Goal: Task Accomplishment & Management: Use online tool/utility

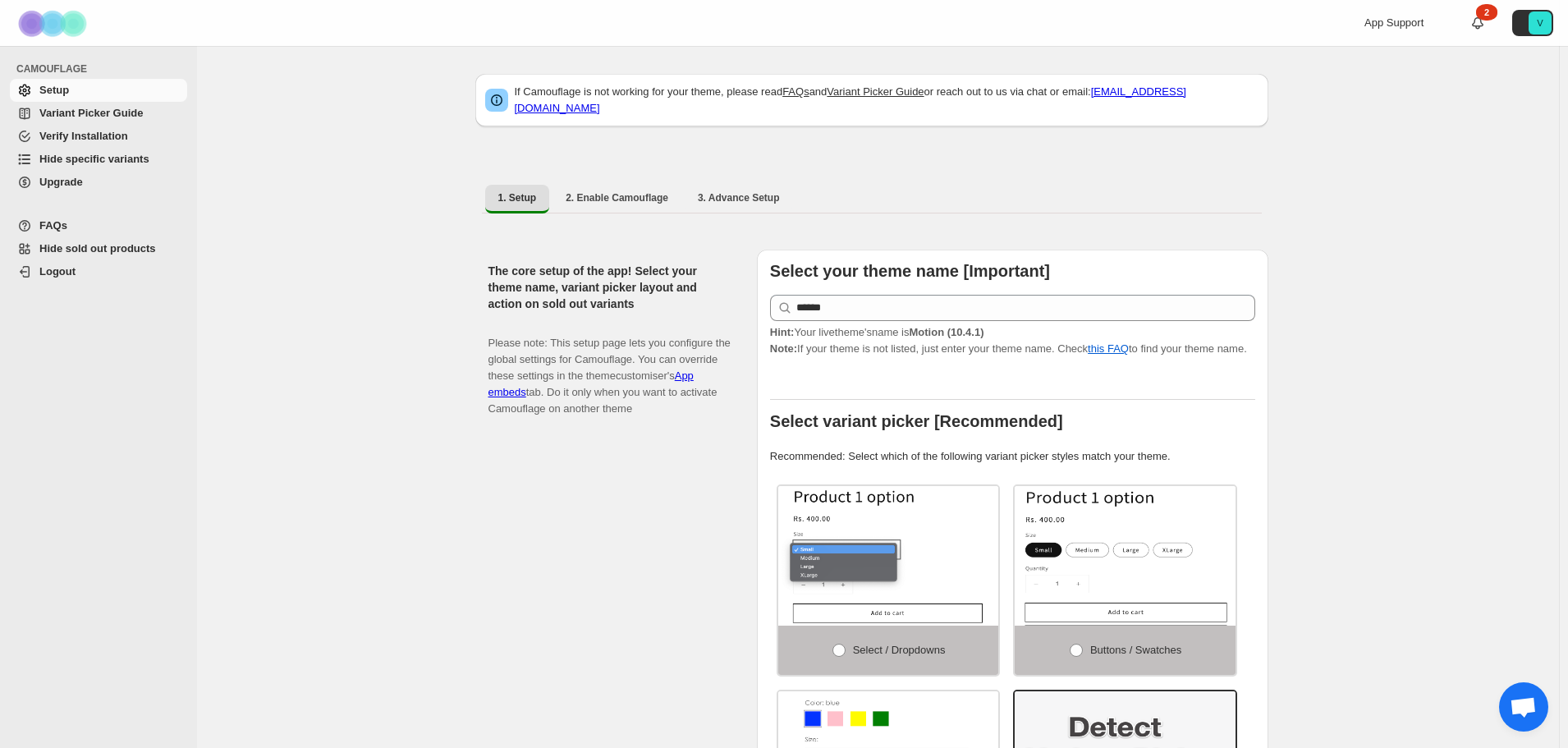
click at [82, 154] on span "Hide specific variants" at bounding box center [94, 159] width 110 height 12
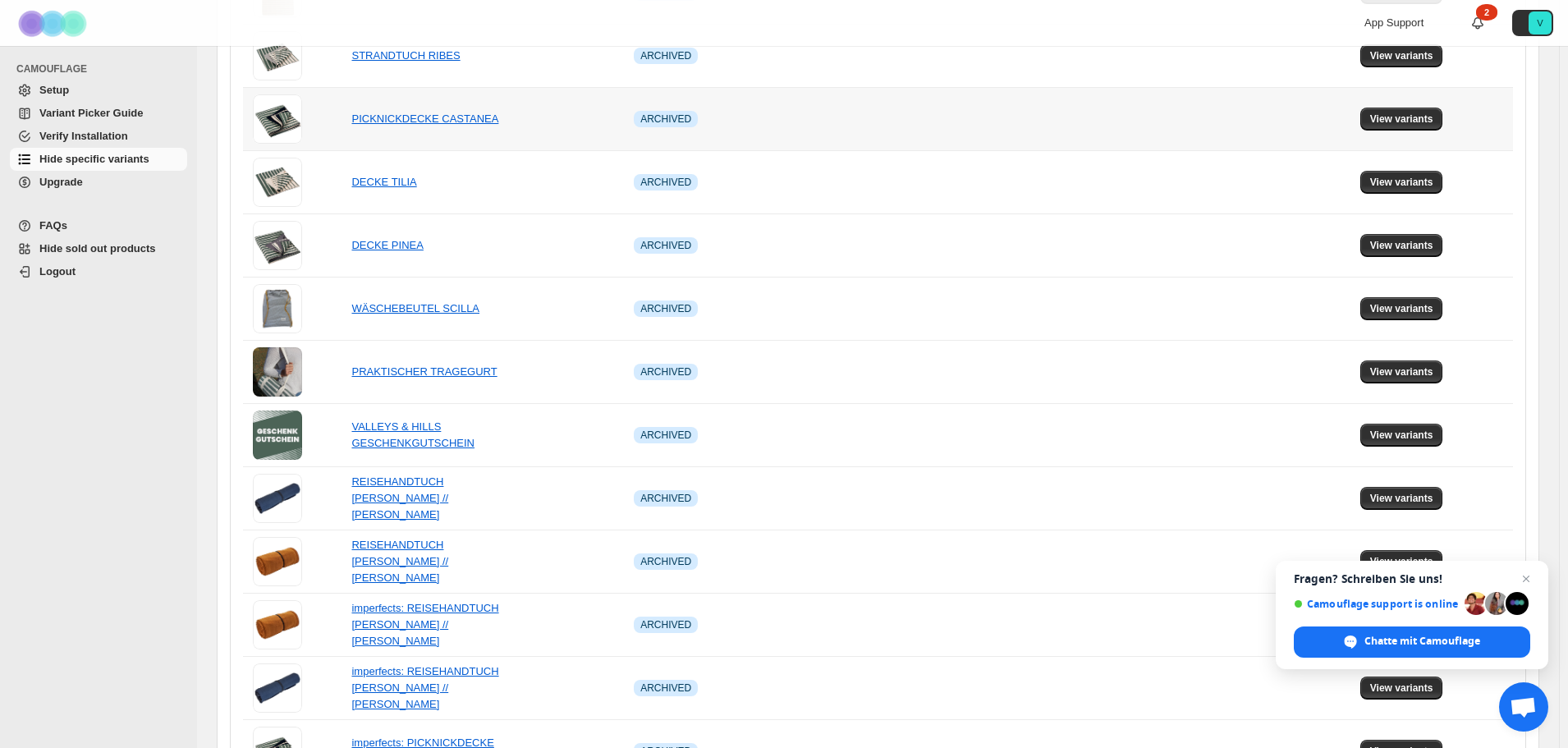
scroll to position [410, 0]
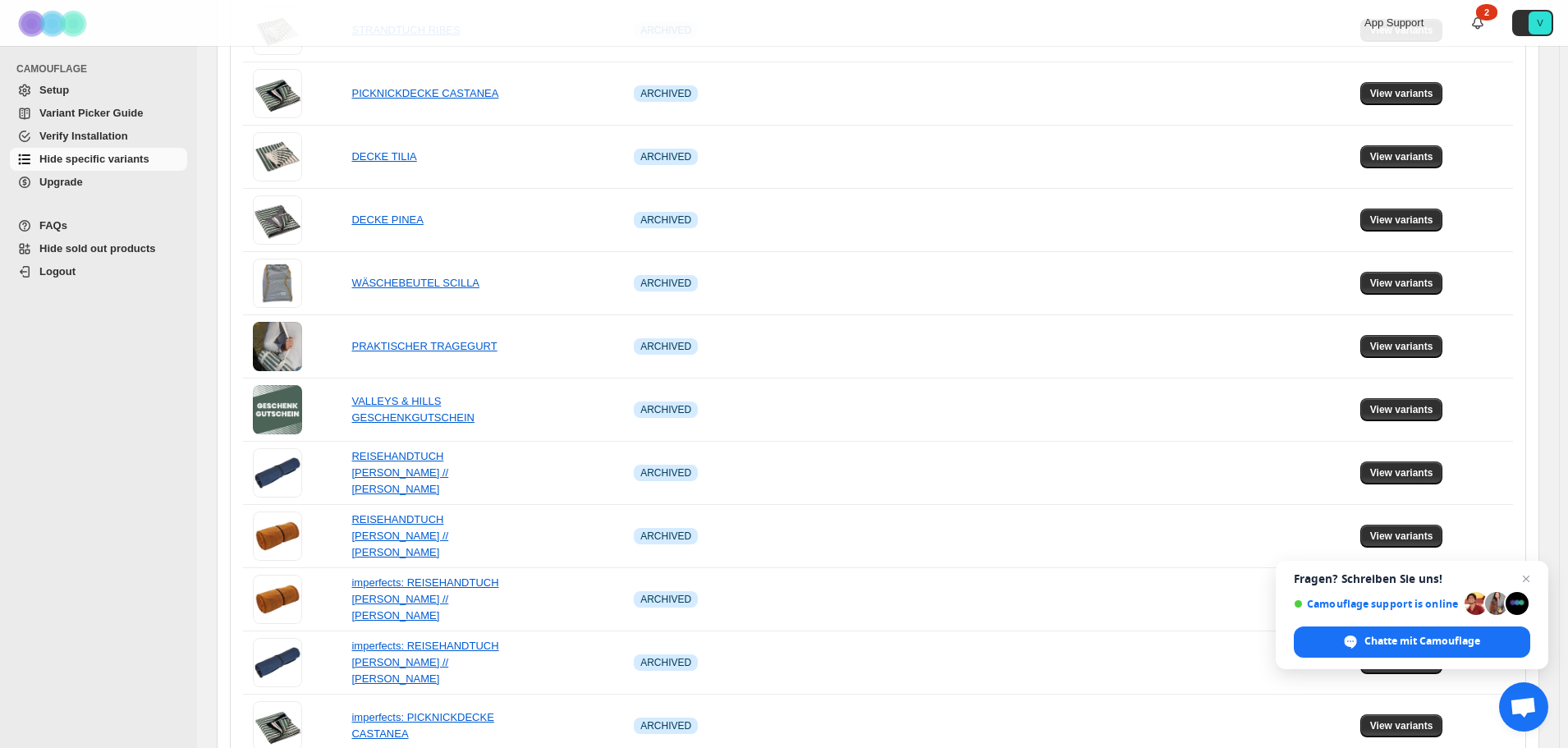
click at [60, 90] on span "Setup" at bounding box center [54, 90] width 30 height 12
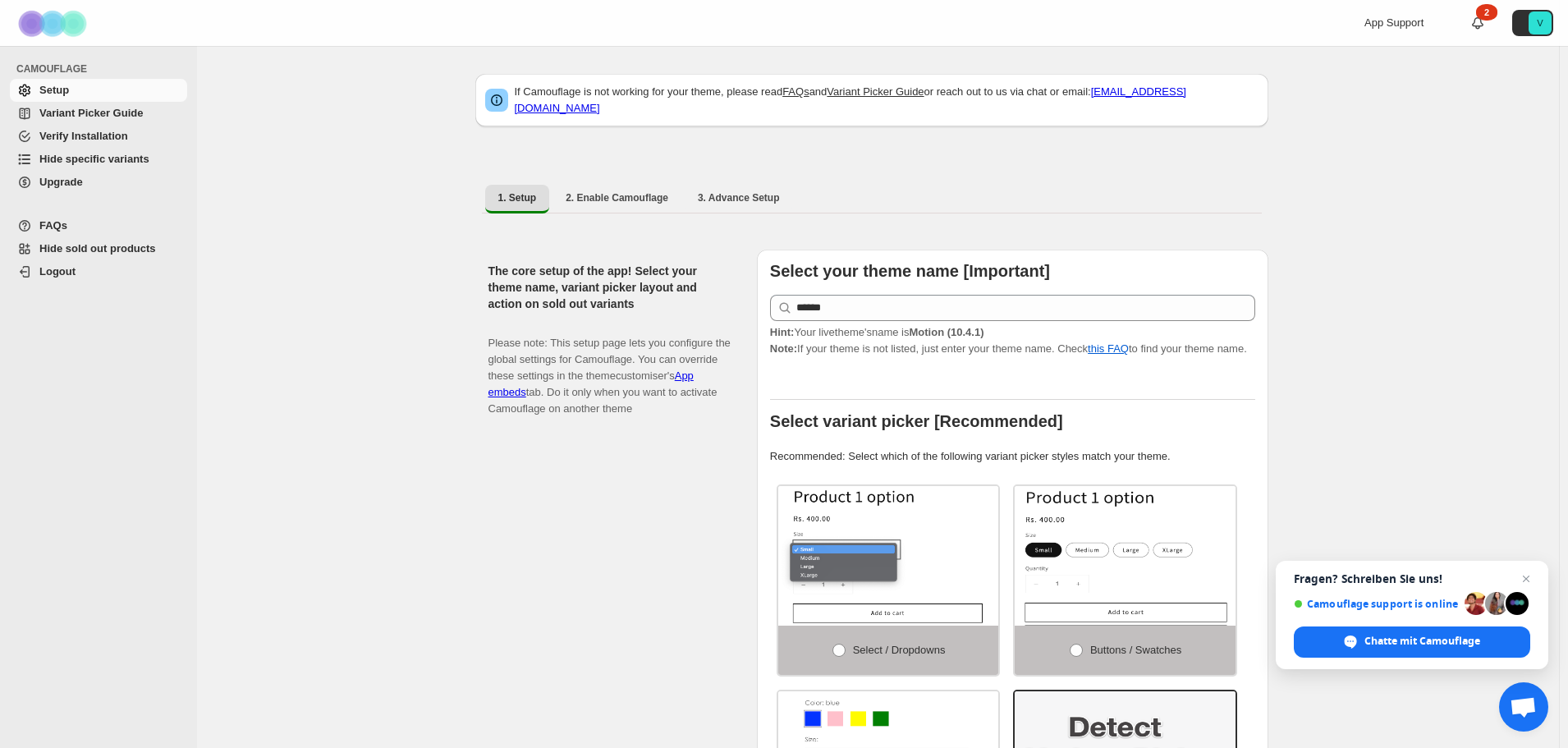
click at [63, 186] on span "Upgrade" at bounding box center [61, 182] width 44 height 12
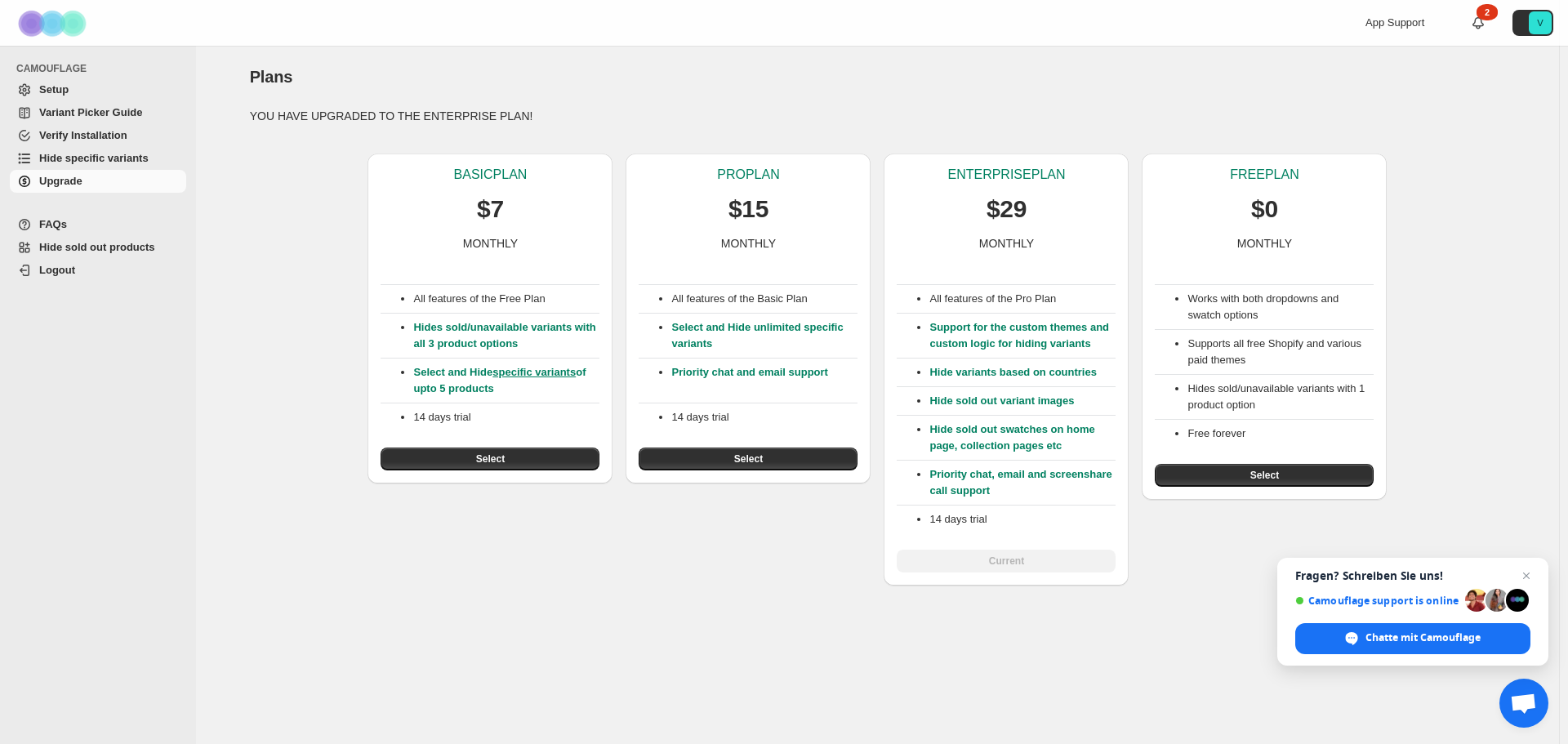
click at [65, 152] on span "Hide specific variants" at bounding box center [94, 158] width 109 height 12
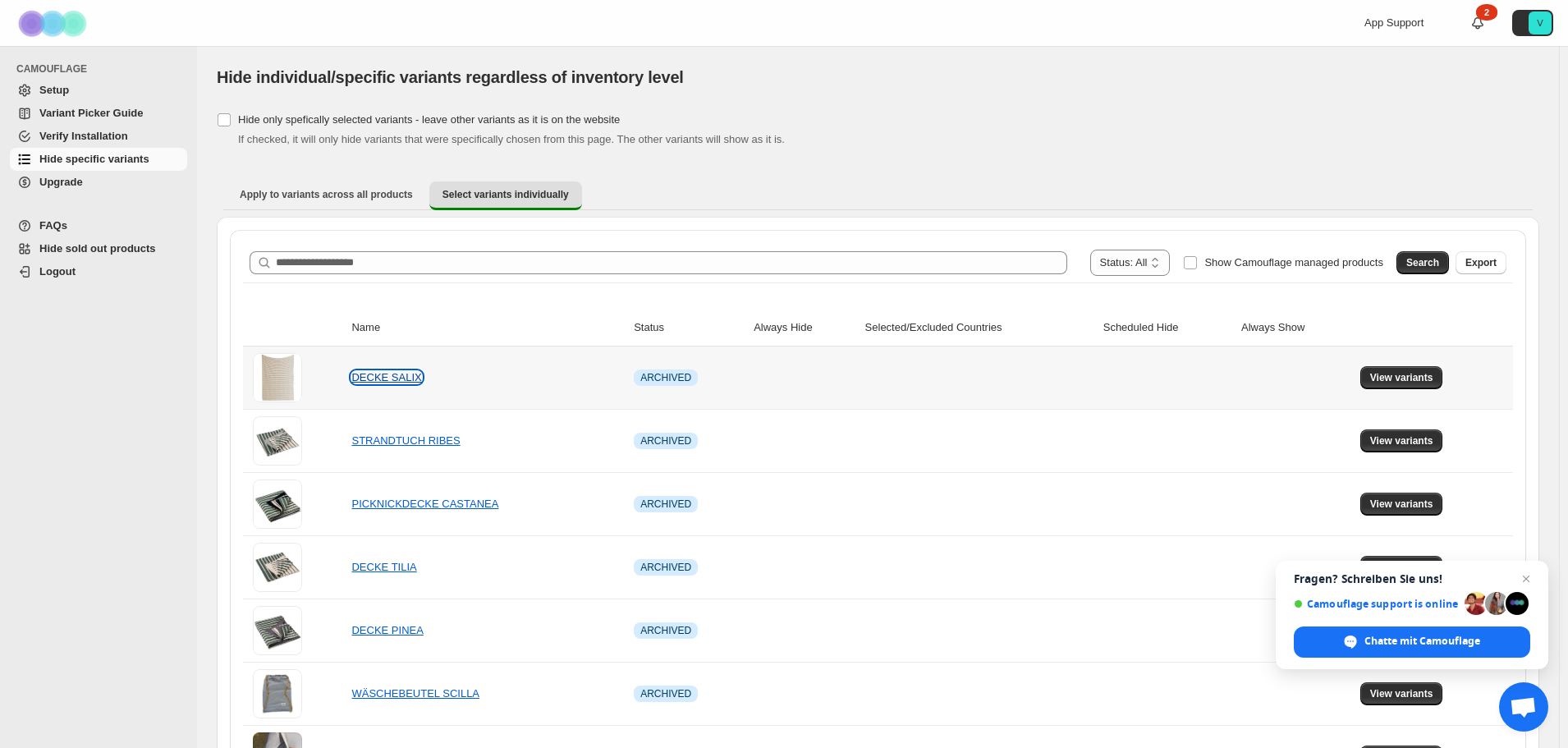
click at [388, 377] on link "DECKE SALIX" at bounding box center [387, 377] width 70 height 12
click at [1407, 378] on span "View variants" at bounding box center [1401, 377] width 63 height 13
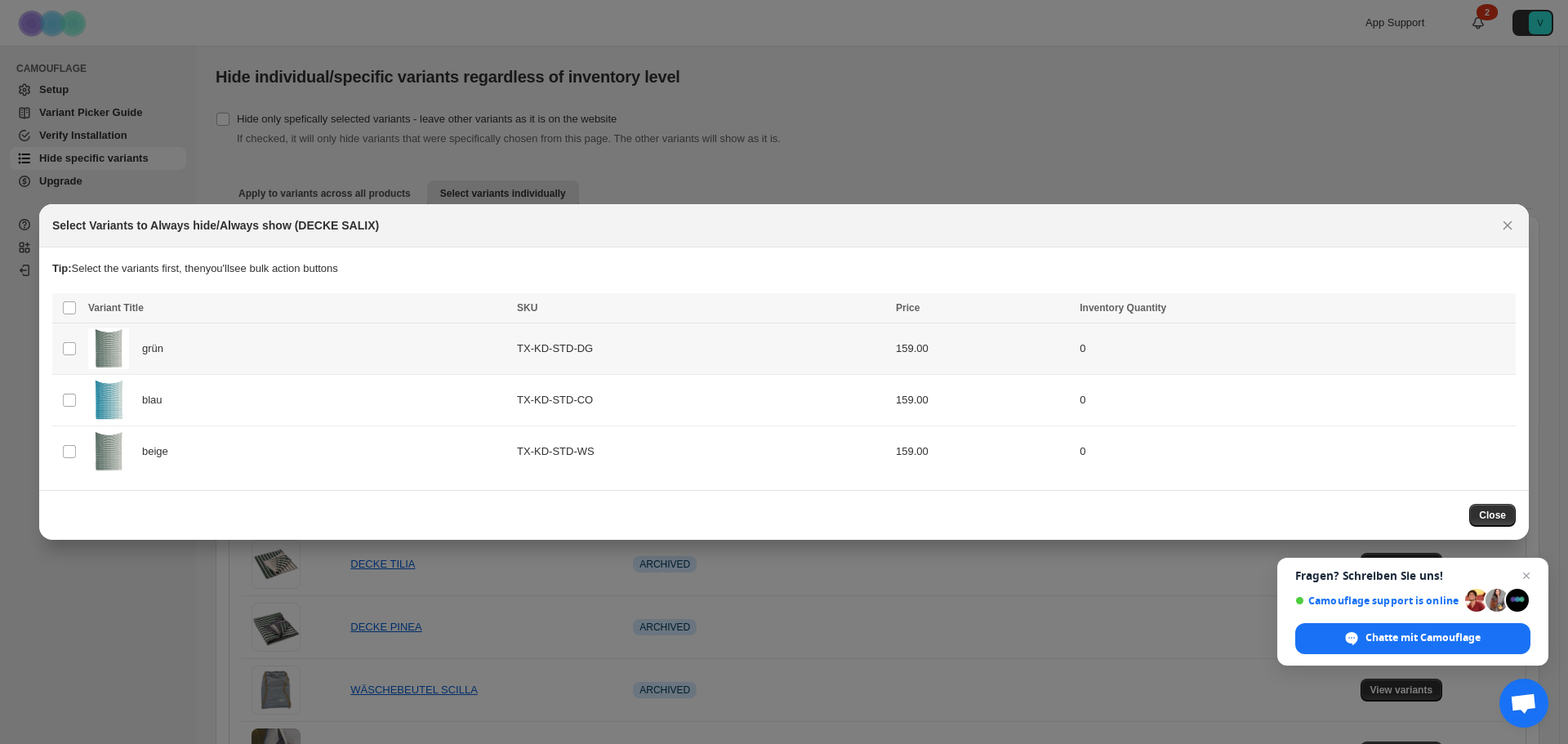
click at [226, 352] on div "grün" at bounding box center [298, 348] width 419 height 41
click at [1496, 309] on icon "More actions" at bounding box center [1499, 309] width 16 height 16
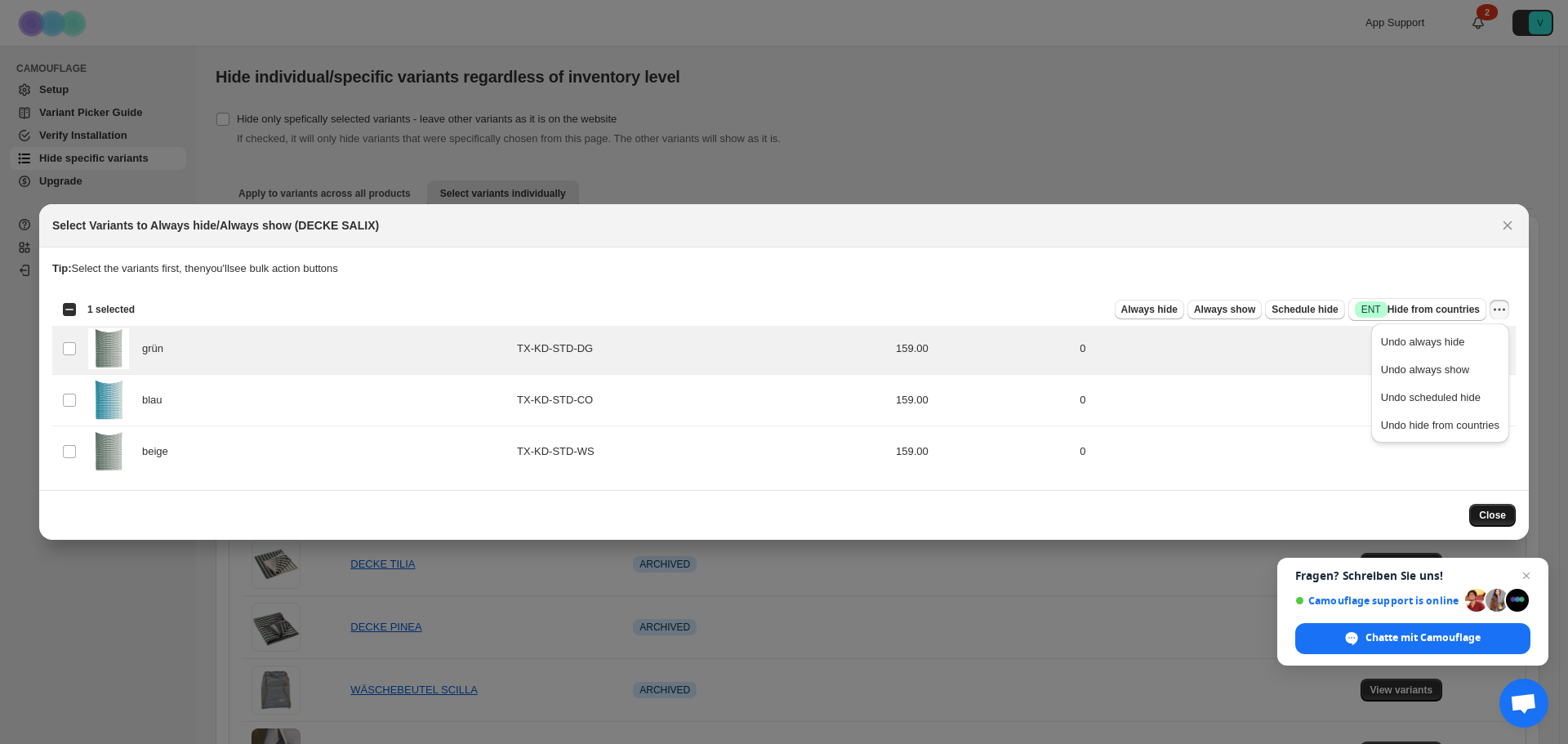
click at [1490, 521] on span "Close" at bounding box center [1492, 515] width 27 height 13
